Goal: Information Seeking & Learning: Learn about a topic

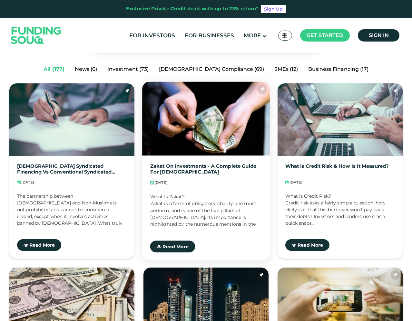
scroll to position [97, 0]
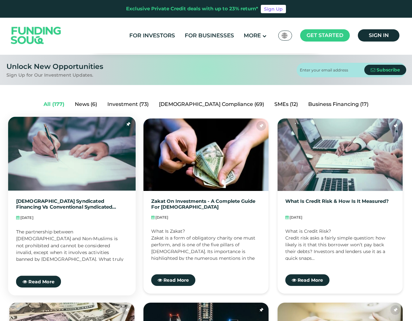
click at [56, 202] on link "[DEMOGRAPHIC_DATA] Syndicated financing Vs Conventional Syndicated financing" at bounding box center [72, 205] width 112 height 12
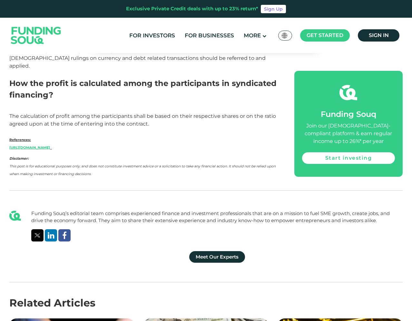
scroll to position [1999, 0]
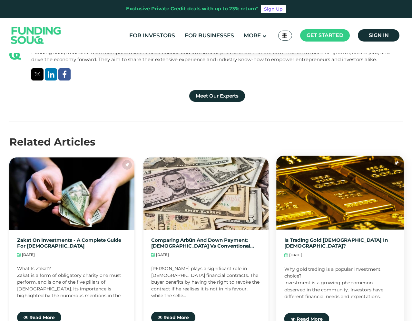
click at [310, 238] on link "Is Trading Gold [DEMOGRAPHIC_DATA] in [DEMOGRAPHIC_DATA]?" at bounding box center [340, 244] width 112 height 12
